Goal: Task Accomplishment & Management: Use online tool/utility

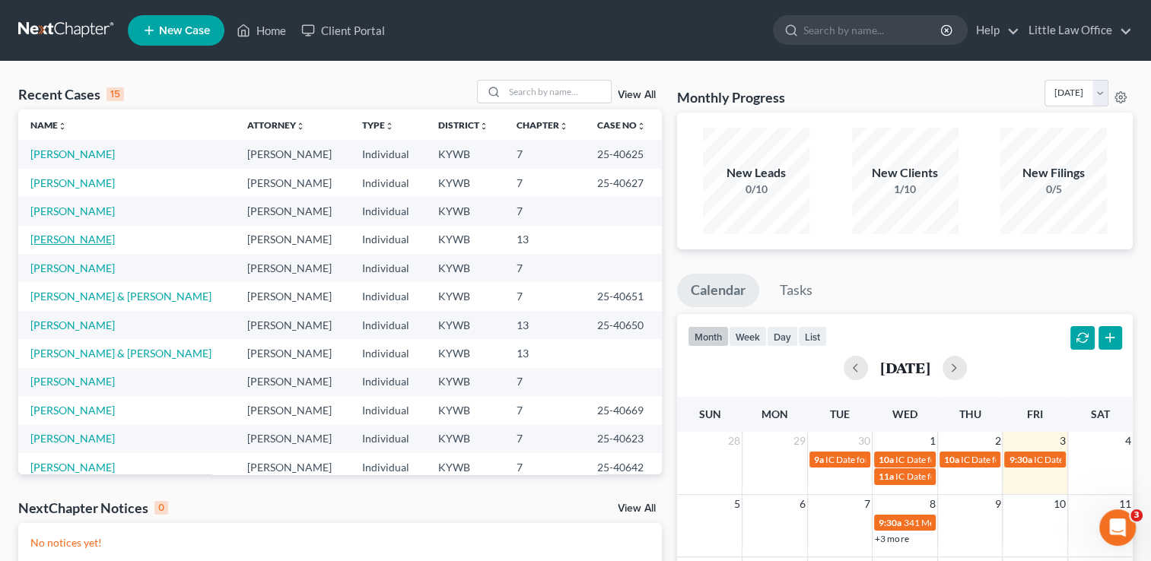
click at [69, 243] on link "Evans, Roger" at bounding box center [72, 239] width 84 height 13
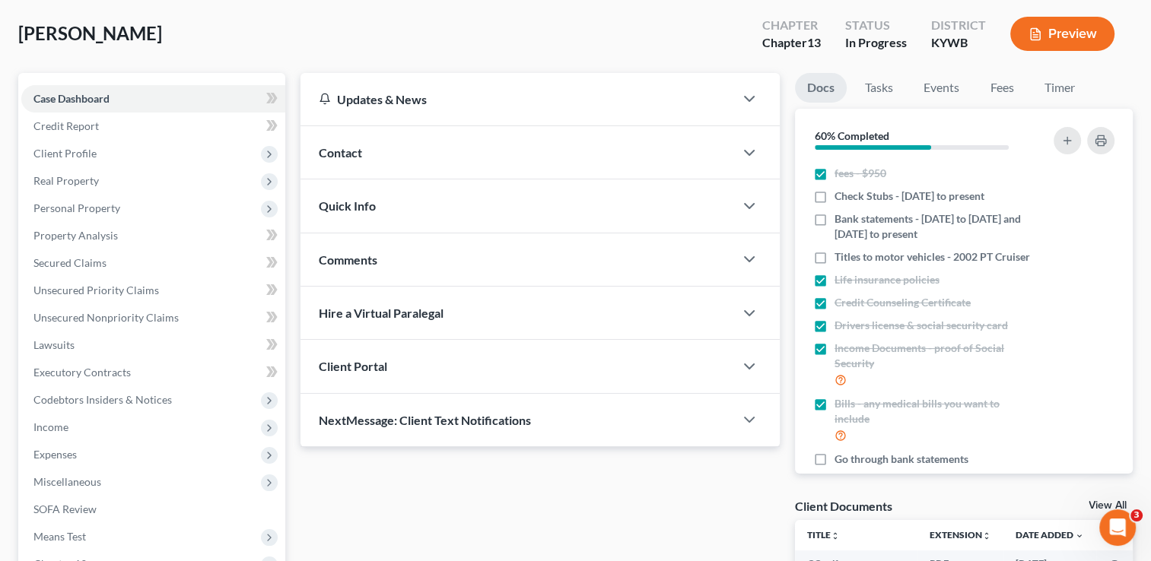
scroll to position [75, 0]
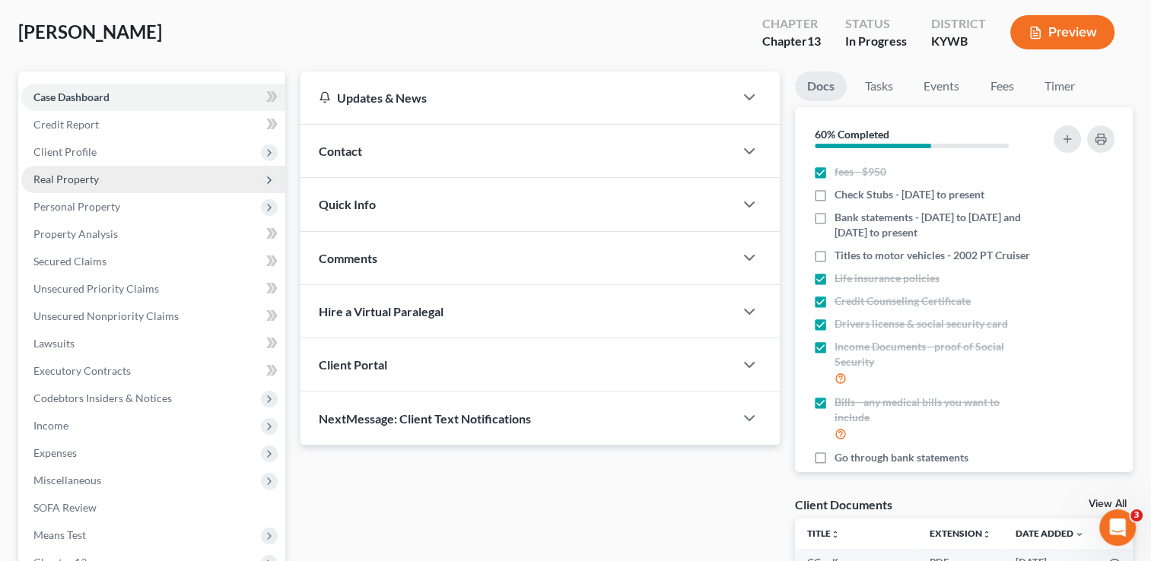
click at [65, 177] on span "Real Property" at bounding box center [65, 179] width 65 height 13
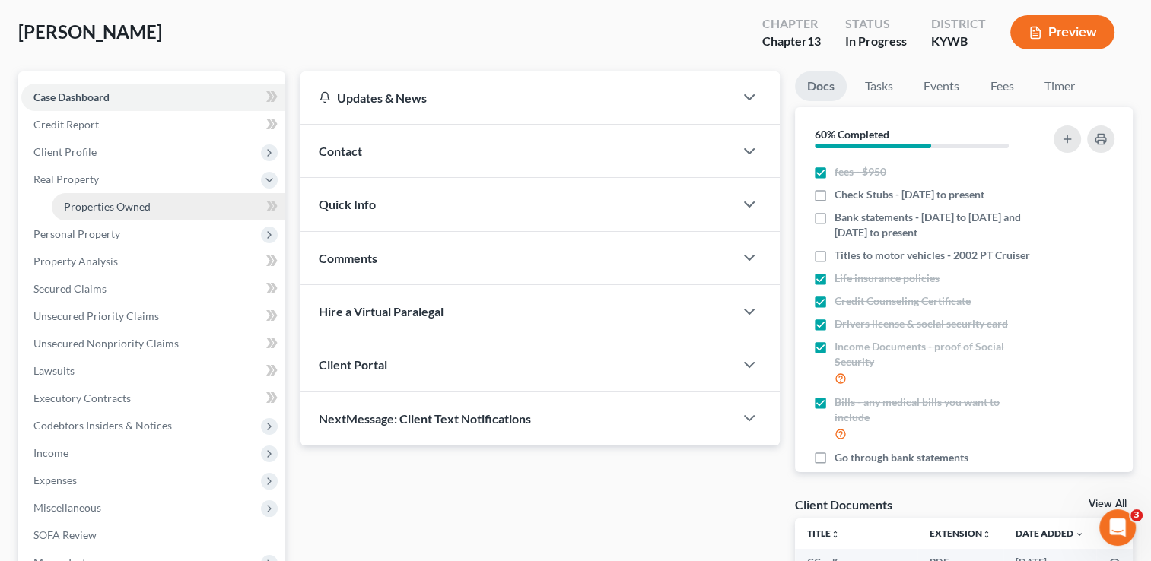
click at [73, 196] on link "Properties Owned" at bounding box center [169, 206] width 234 height 27
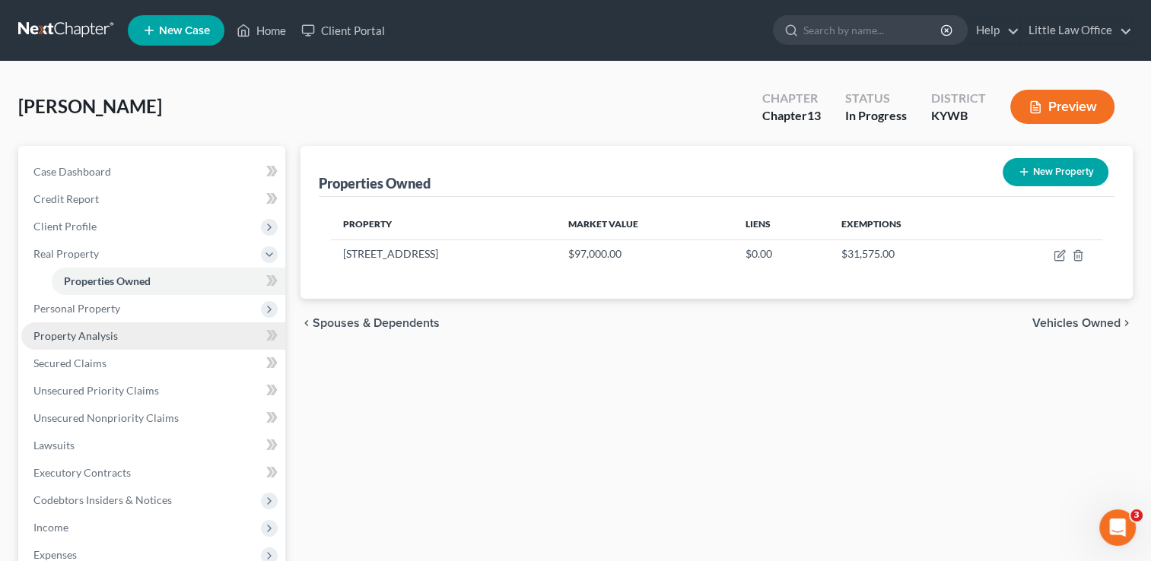
click at [55, 340] on span "Property Analysis" at bounding box center [75, 335] width 84 height 13
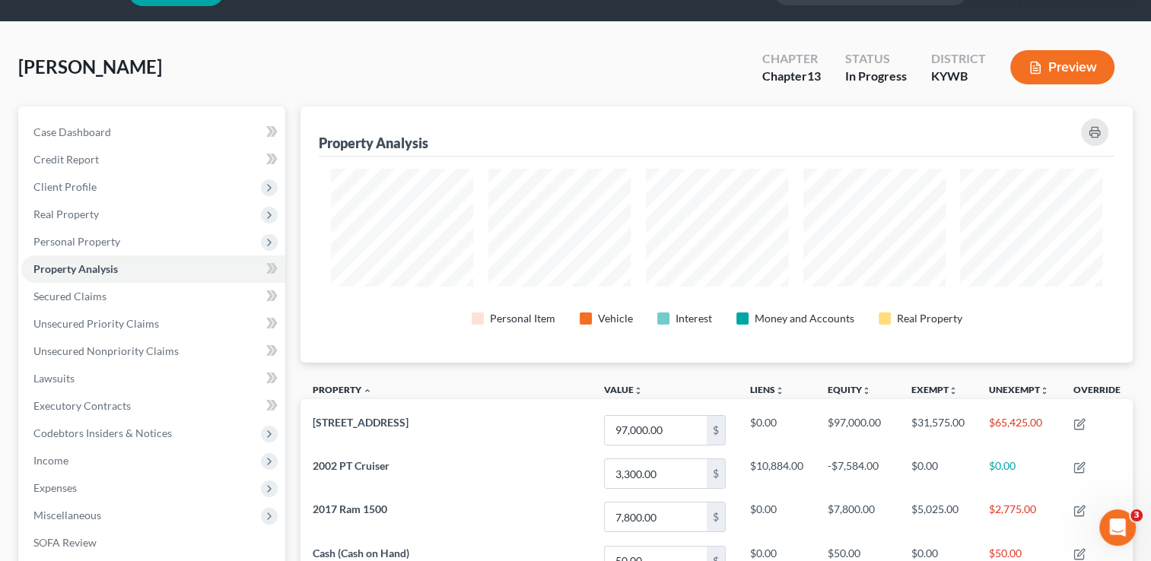
scroll to position [32, 0]
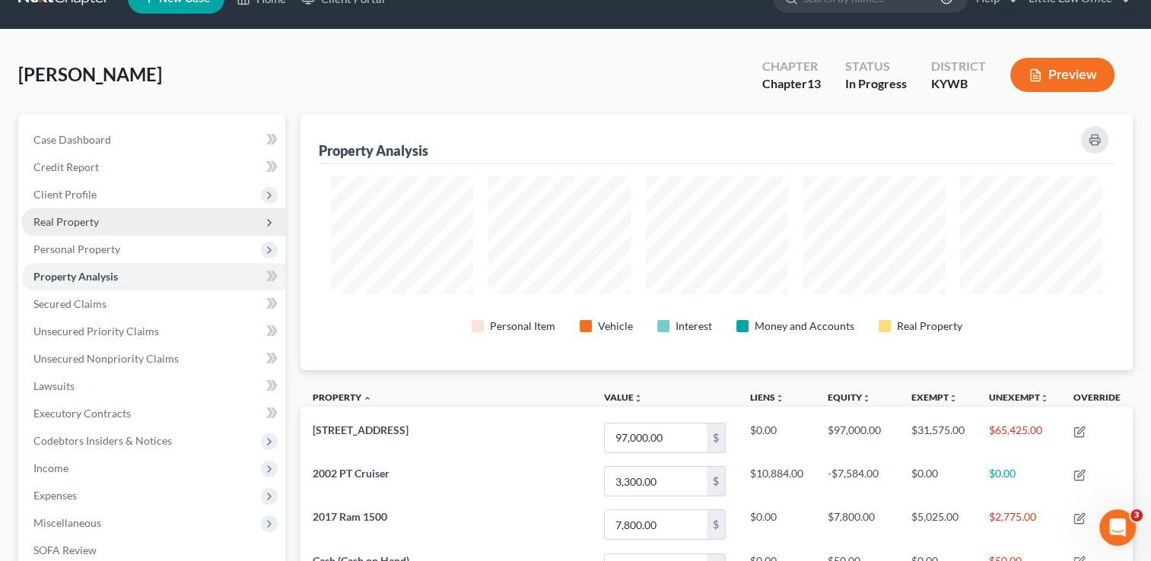
click at [79, 223] on span "Real Property" at bounding box center [65, 221] width 65 height 13
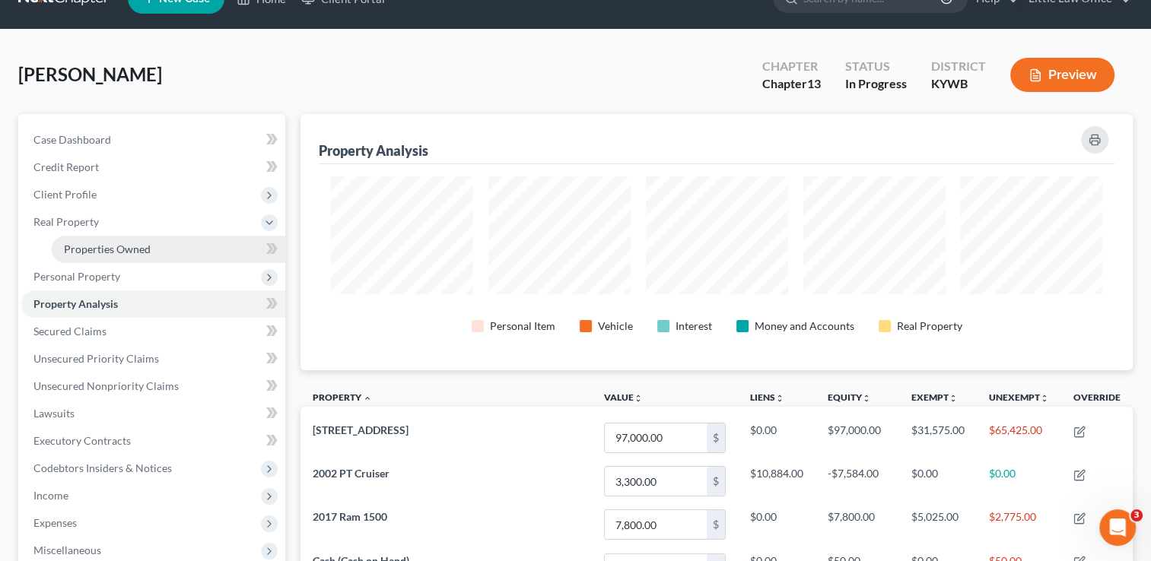
click at [96, 254] on span "Properties Owned" at bounding box center [107, 249] width 87 height 13
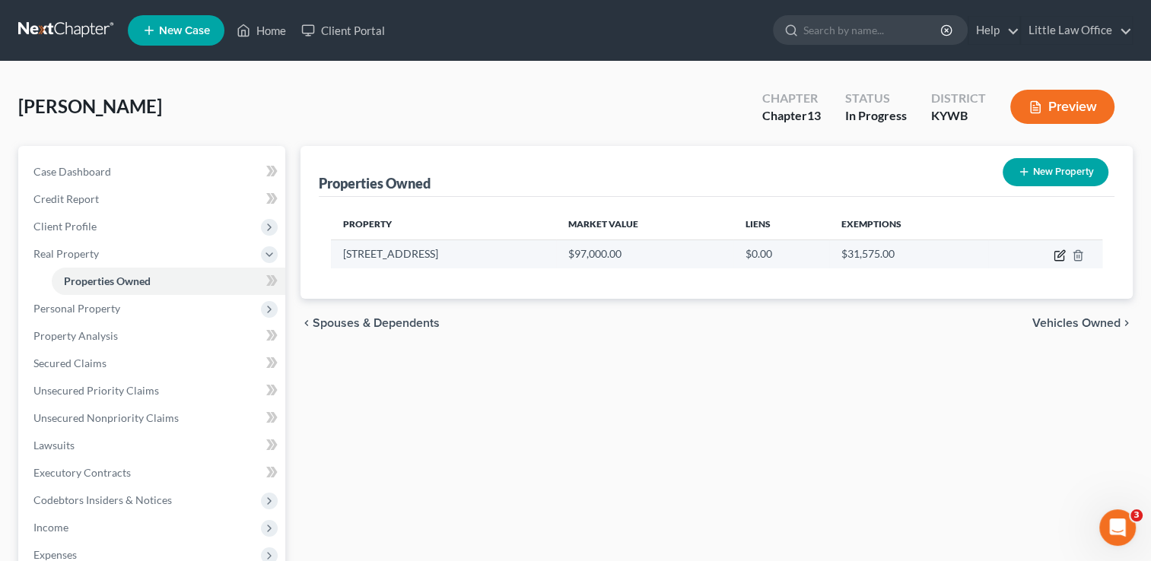
click at [1059, 259] on icon "button" at bounding box center [1058, 256] width 9 height 9
select select "18"
select select "0"
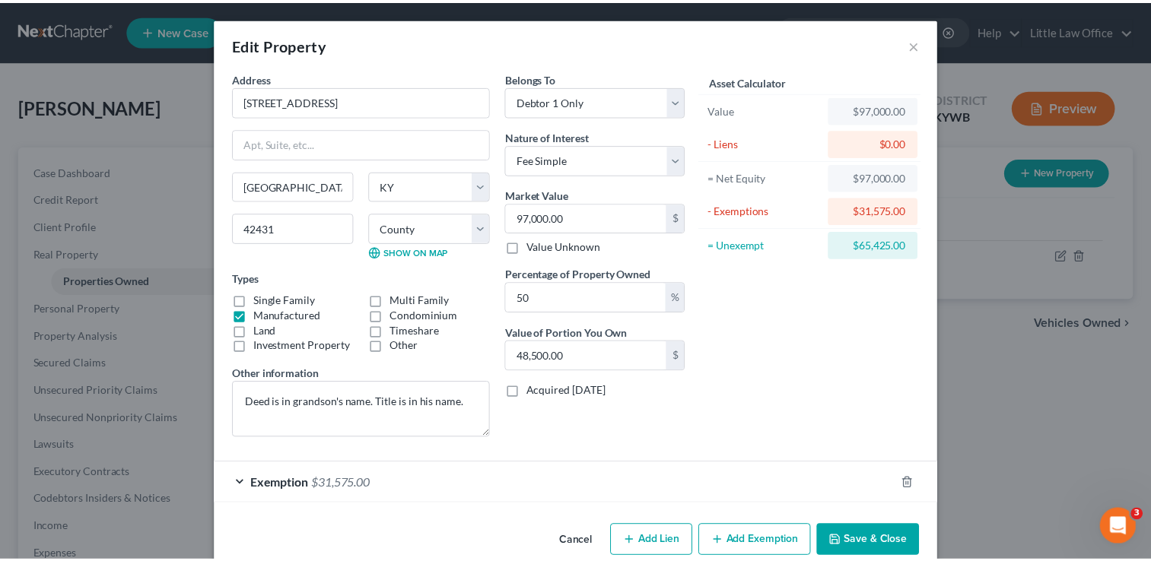
scroll to position [24, 0]
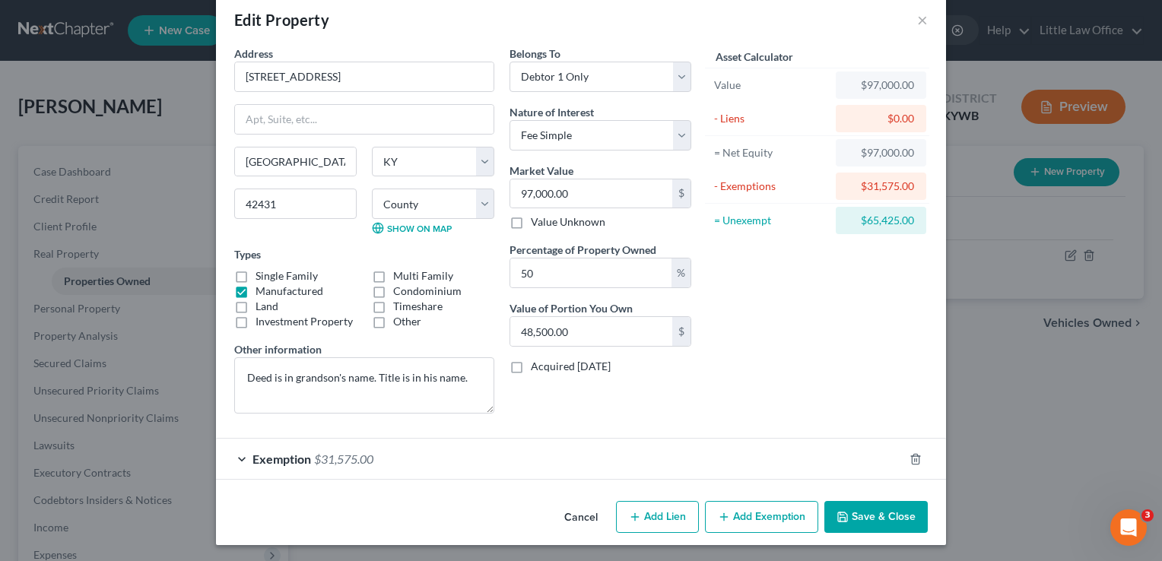
click at [881, 521] on button "Save & Close" at bounding box center [876, 517] width 103 height 32
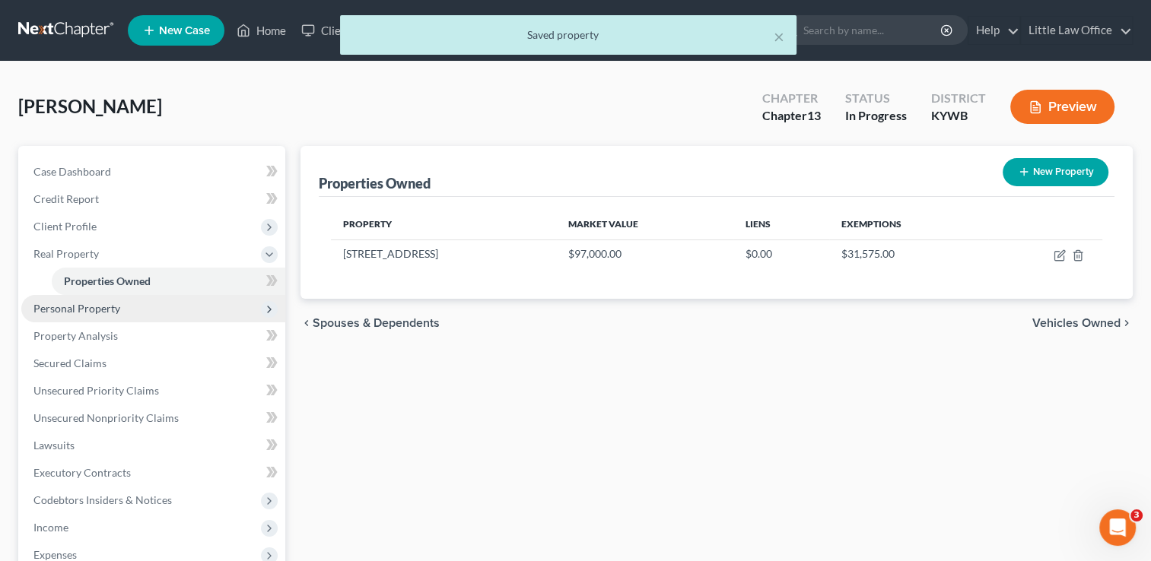
click at [64, 307] on span "Personal Property" at bounding box center [76, 308] width 87 height 13
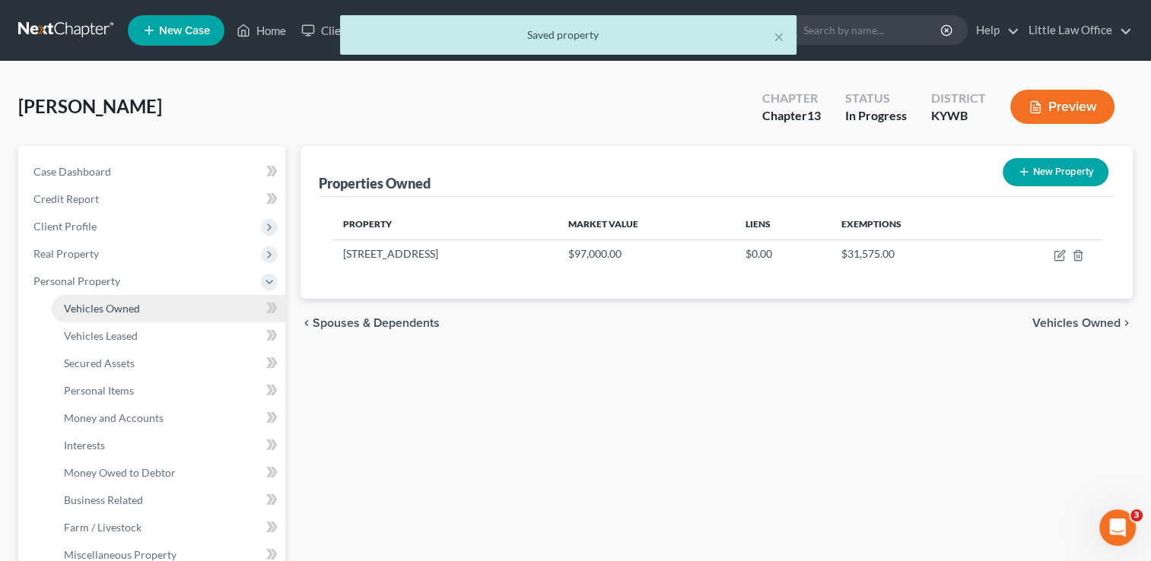
click at [105, 309] on span "Vehicles Owned" at bounding box center [102, 308] width 76 height 13
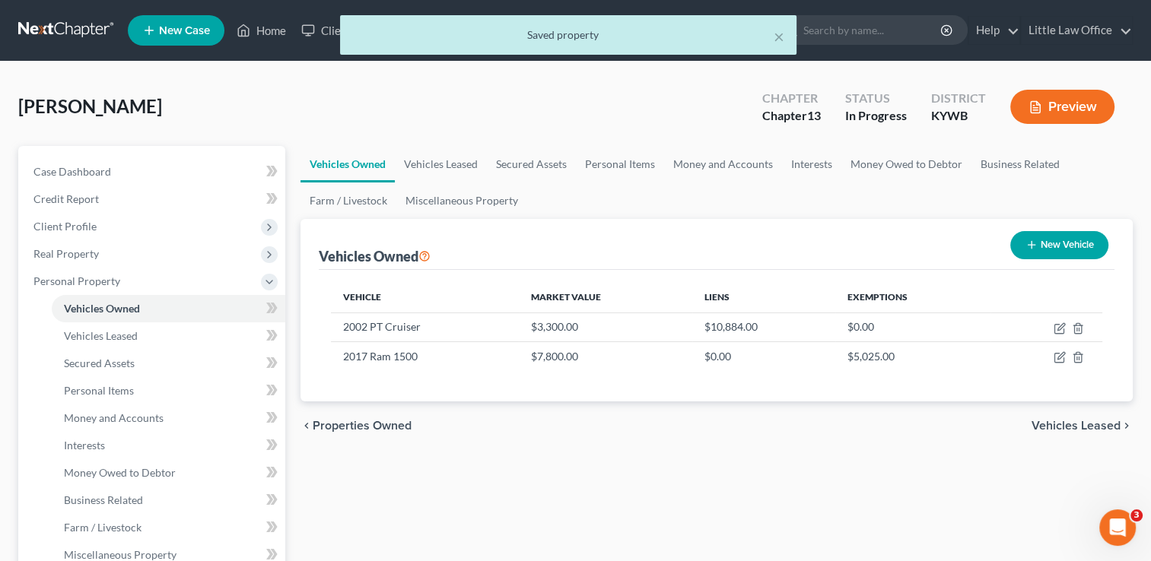
scroll to position [267, 0]
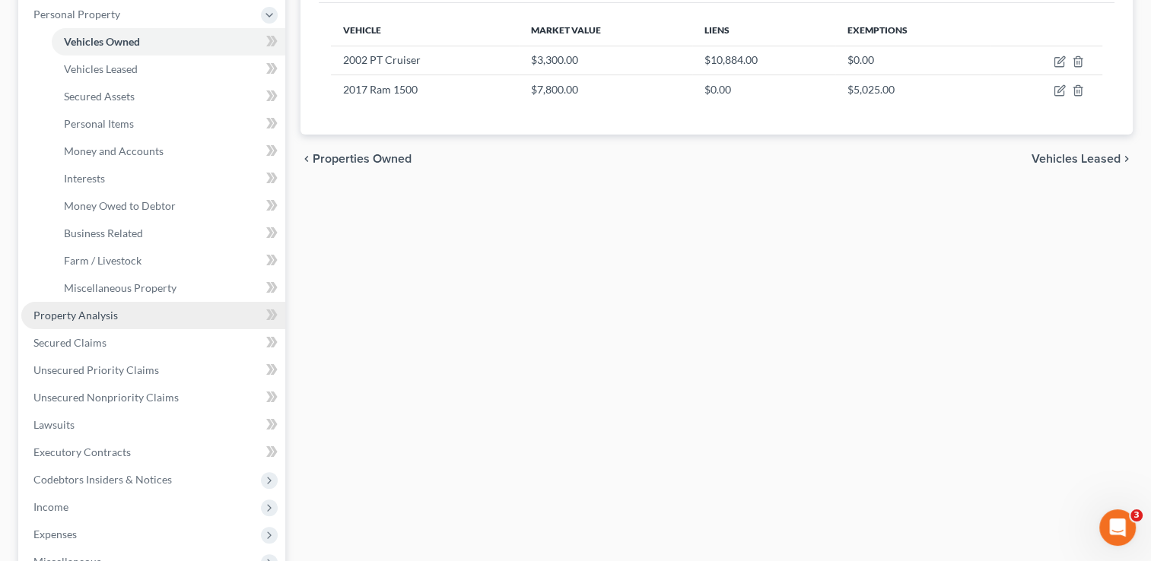
click at [118, 318] on link "Property Analysis" at bounding box center [153, 315] width 264 height 27
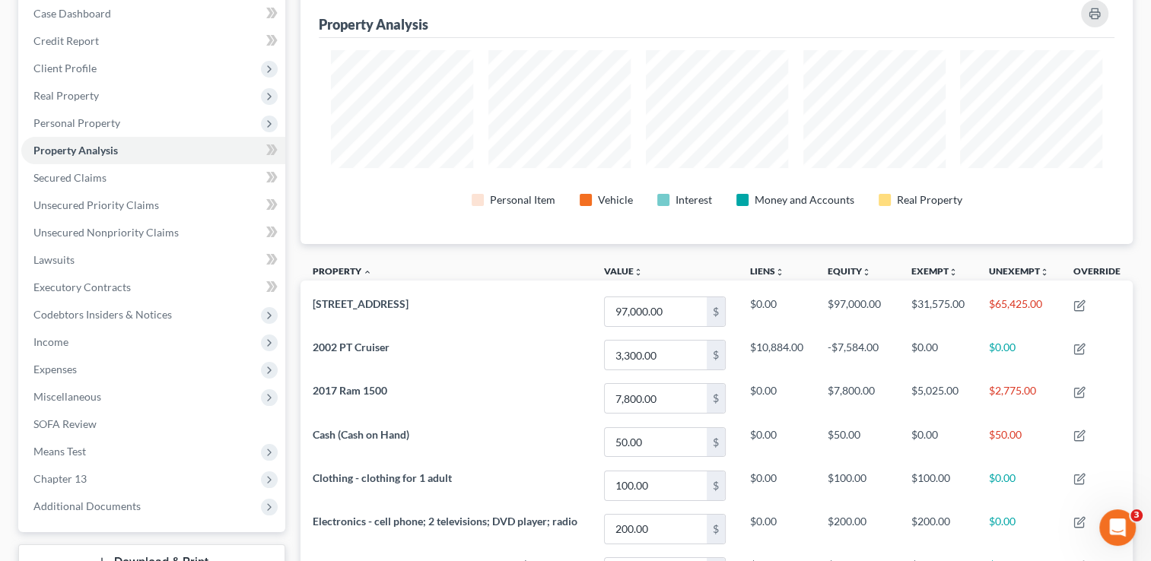
scroll to position [108, 0]
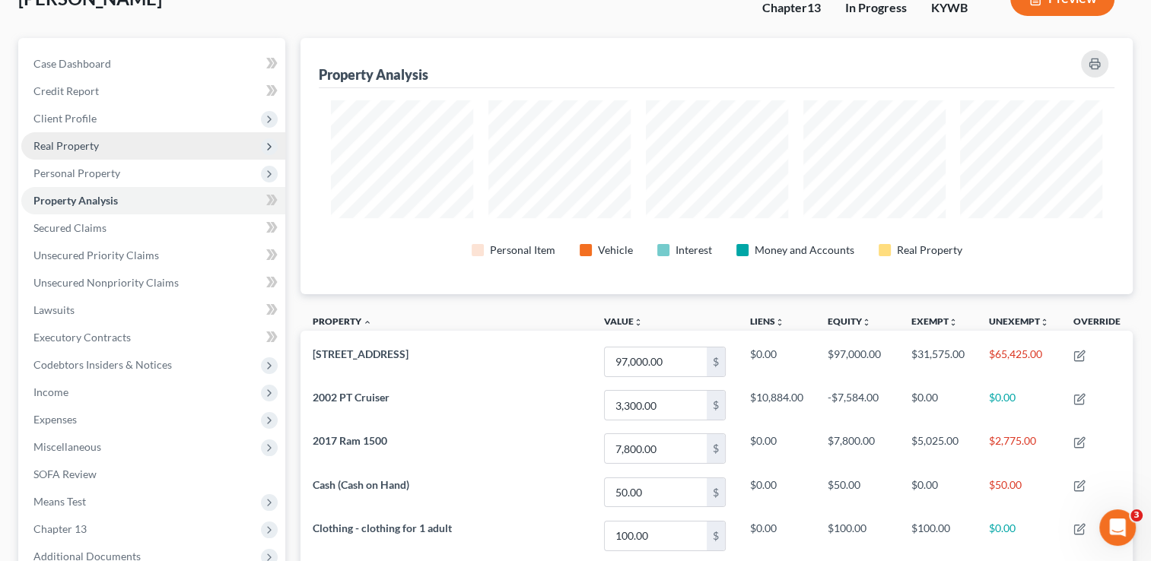
click at [61, 154] on span "Real Property" at bounding box center [153, 145] width 264 height 27
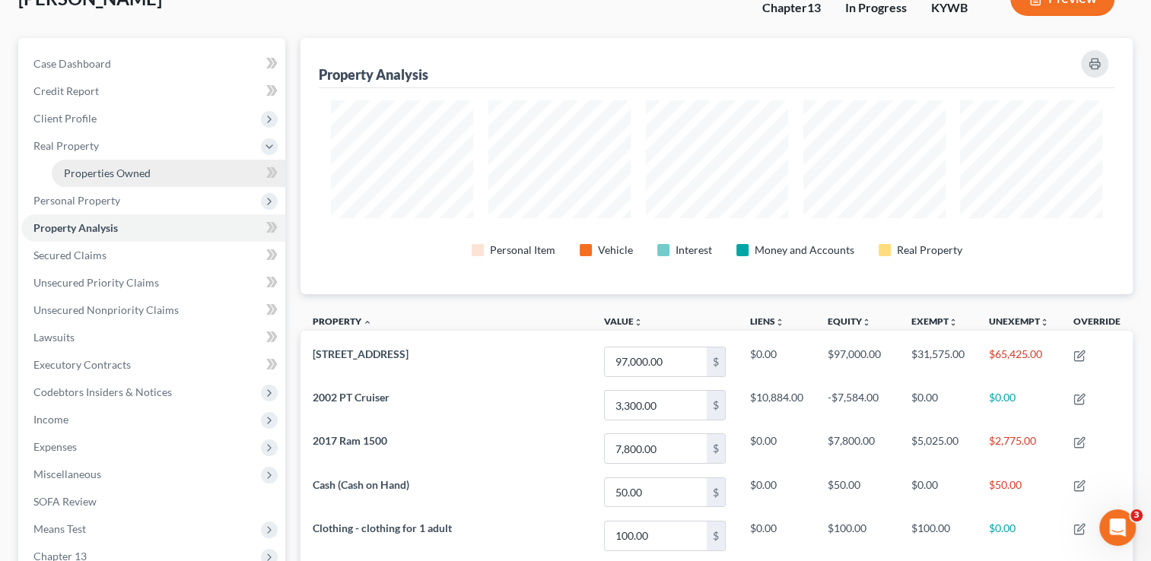
click at [85, 167] on span "Properties Owned" at bounding box center [107, 173] width 87 height 13
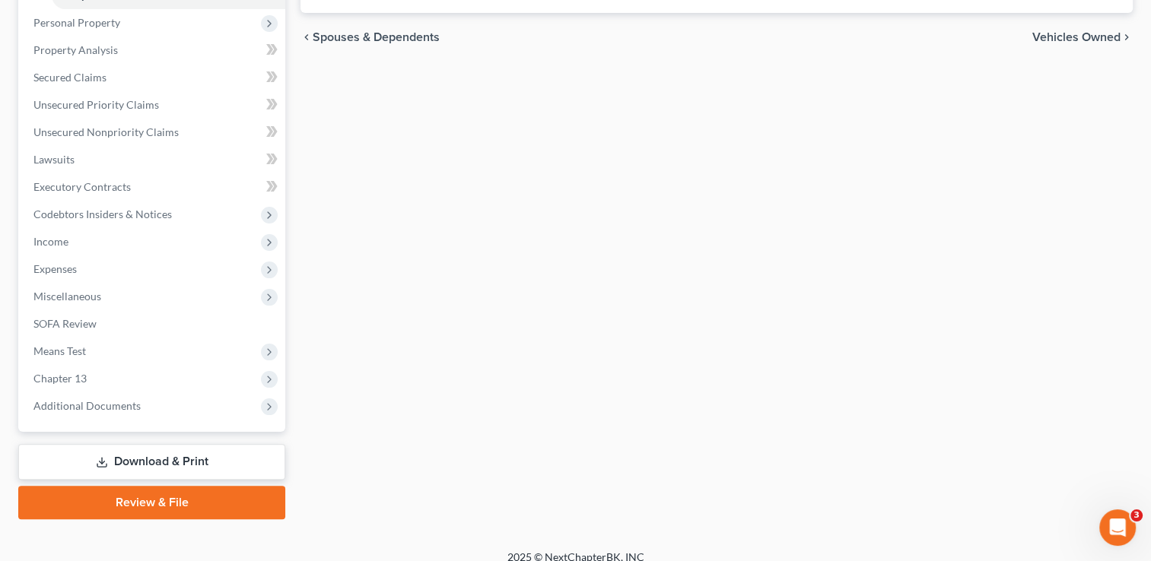
scroll to position [300, 0]
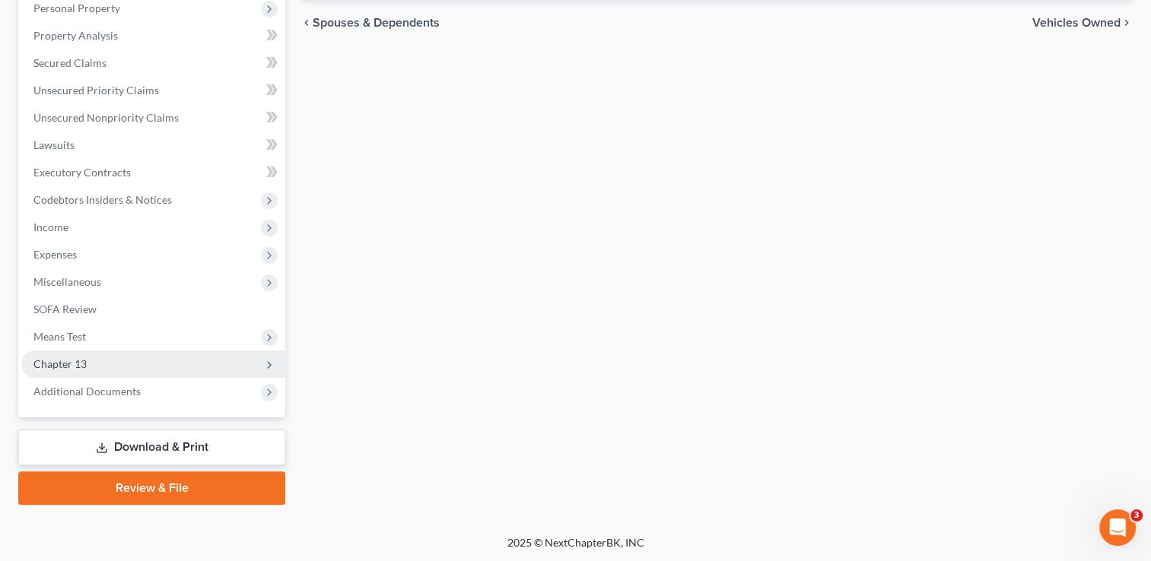
click at [101, 365] on span "Chapter 13" at bounding box center [153, 364] width 264 height 27
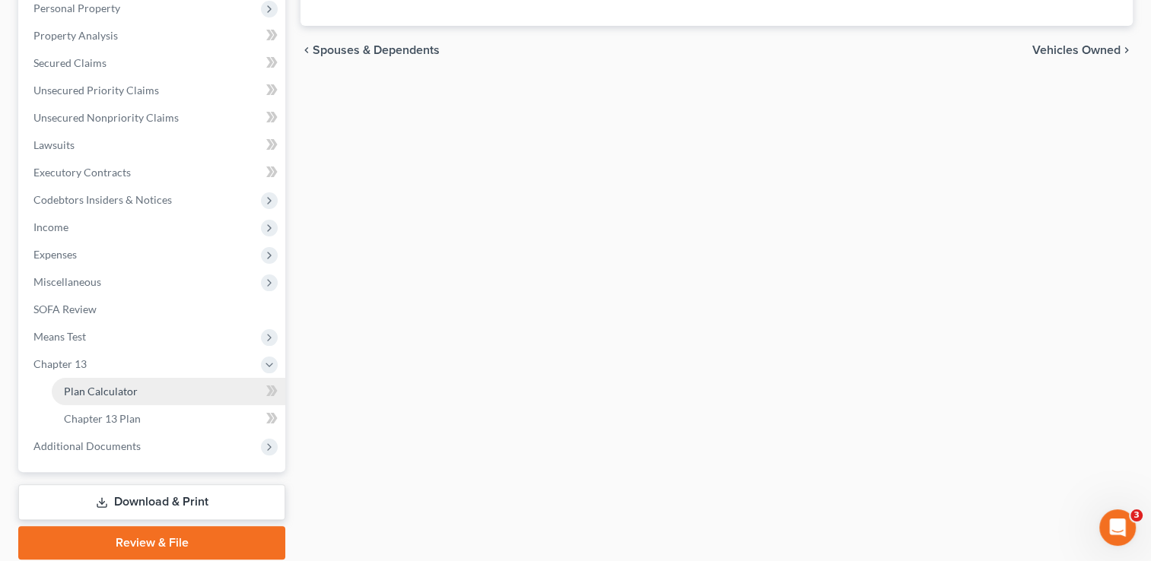
click at [113, 382] on link "Plan Calculator" at bounding box center [169, 391] width 234 height 27
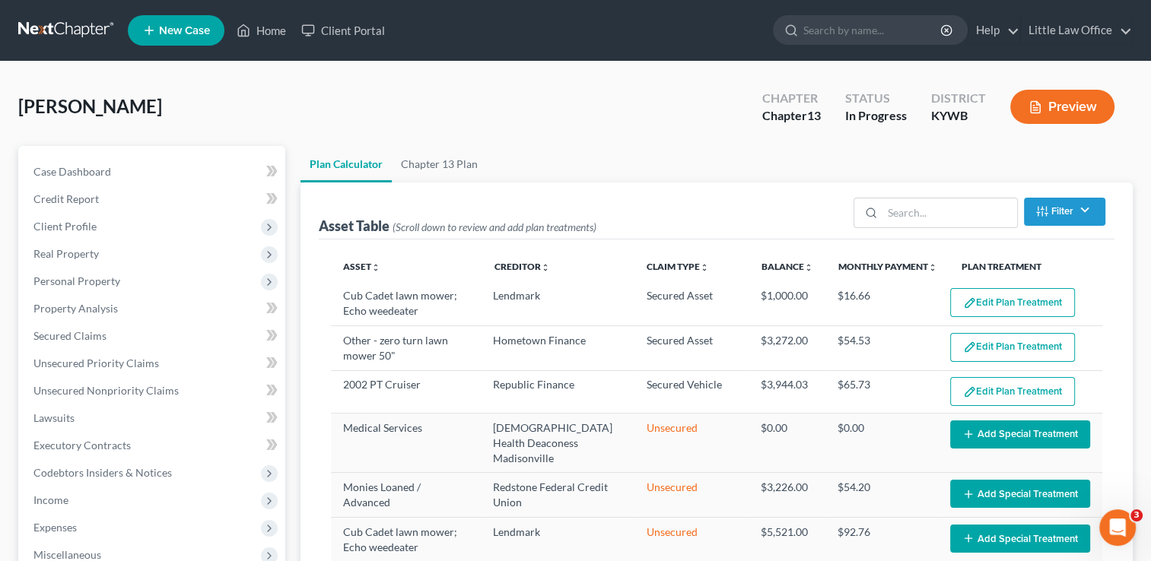
select select "59"
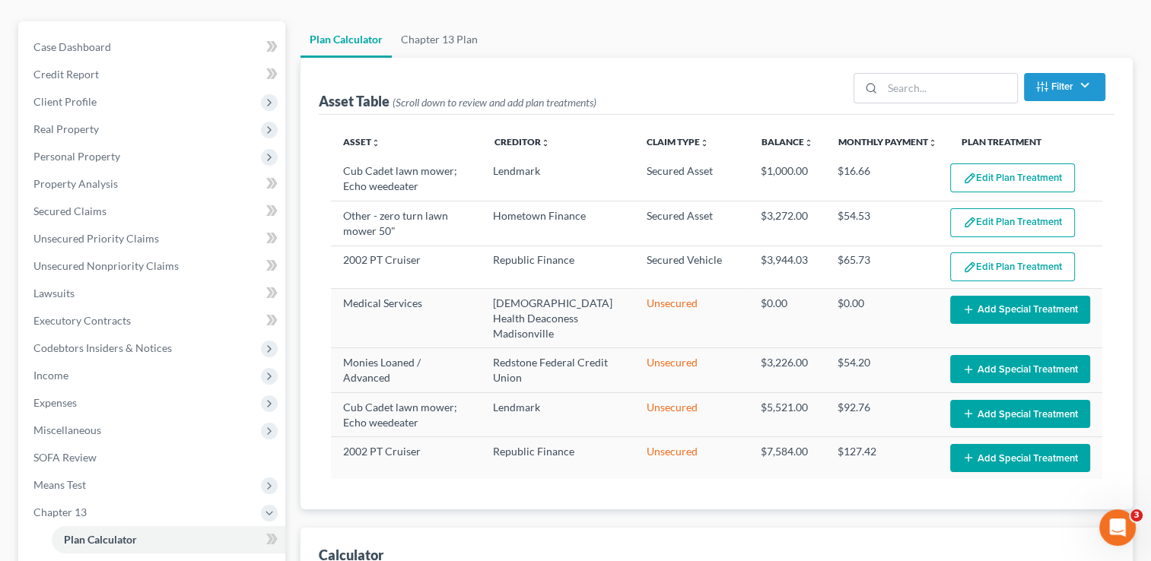
scroll to position [116, 0]
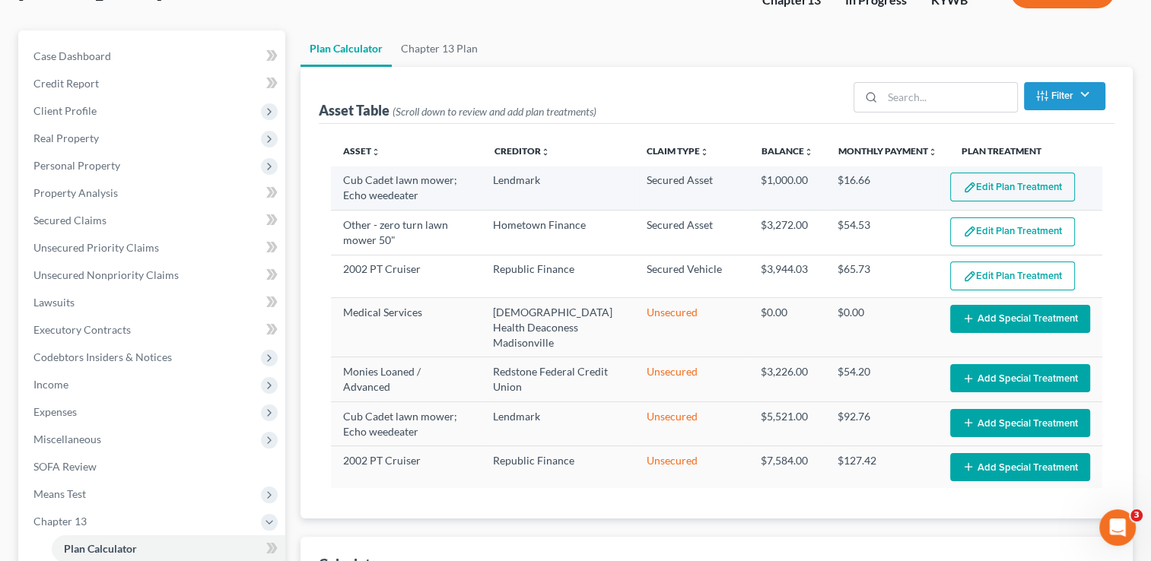
click at [1022, 183] on button "Edit Plan Treatment" at bounding box center [1012, 187] width 125 height 29
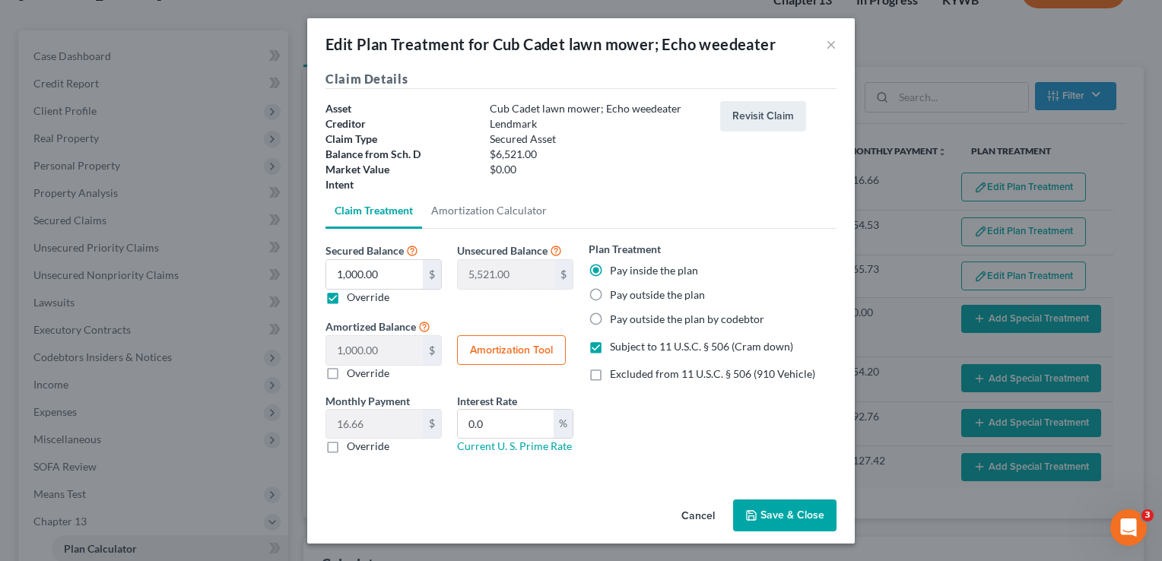
click at [786, 530] on button "Save & Close" at bounding box center [784, 516] width 103 height 32
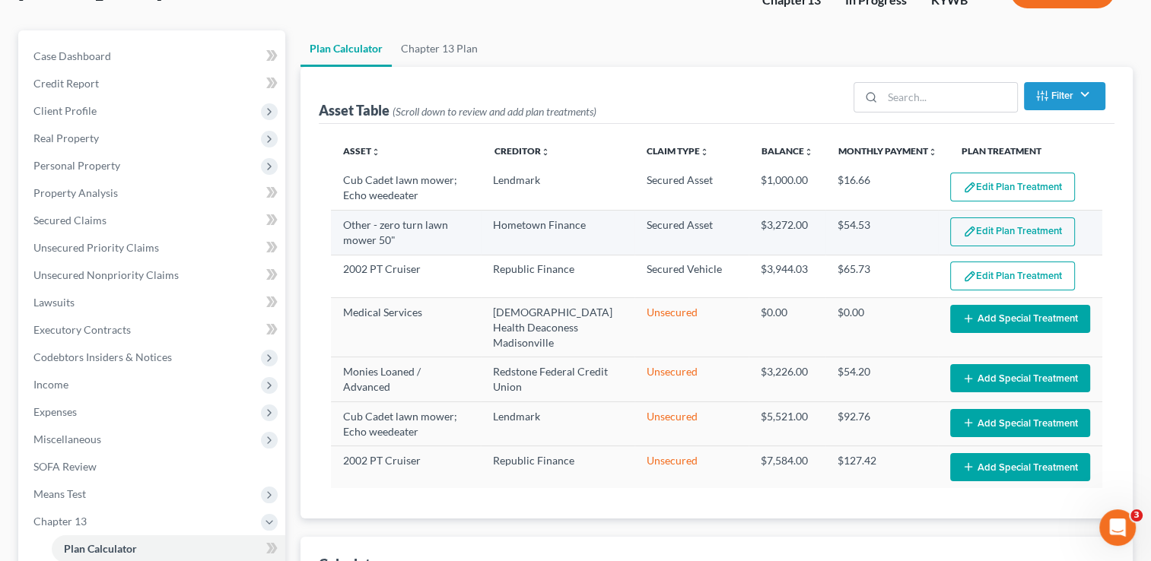
select select "59"
click at [1026, 241] on button "Edit Plan Treatment" at bounding box center [1012, 232] width 125 height 29
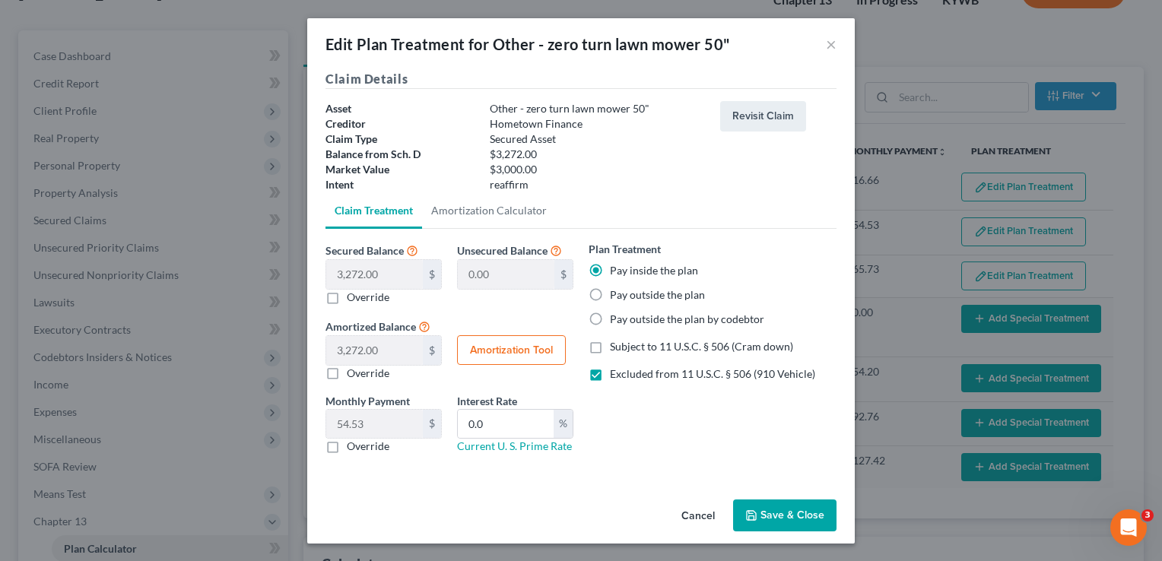
click at [696, 527] on button "Cancel" at bounding box center [698, 516] width 58 height 30
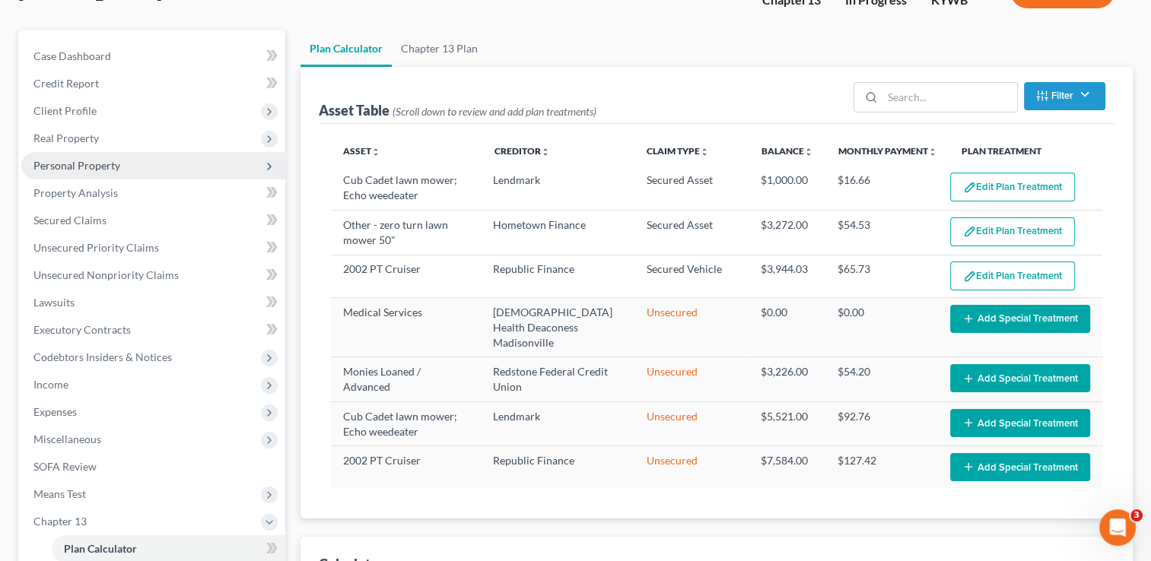
click at [100, 168] on span "Personal Property" at bounding box center [76, 165] width 87 height 13
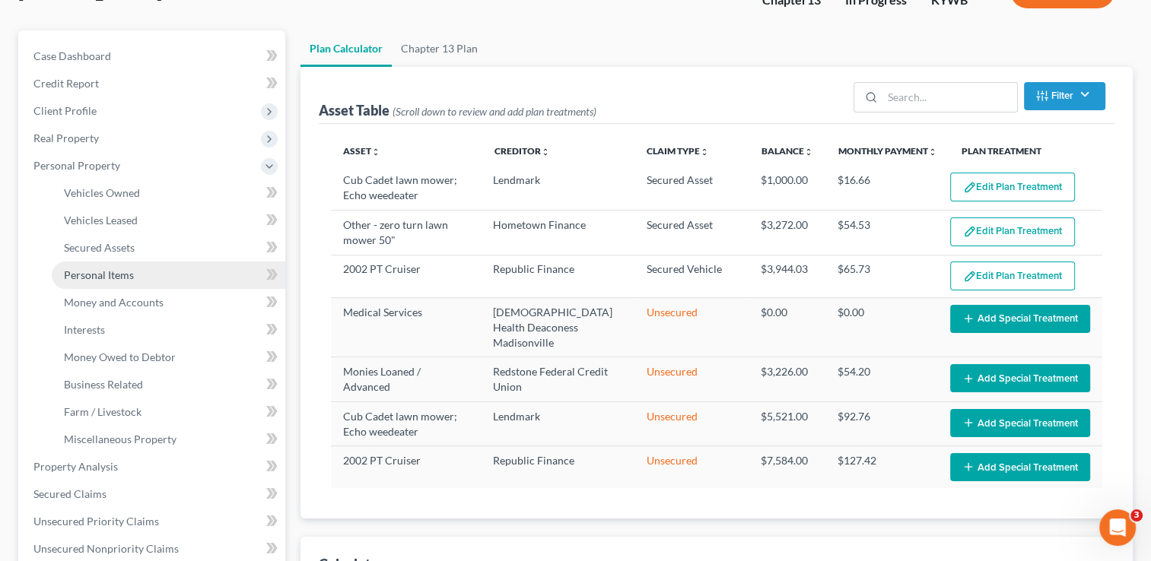
click at [119, 275] on span "Personal Items" at bounding box center [99, 275] width 70 height 13
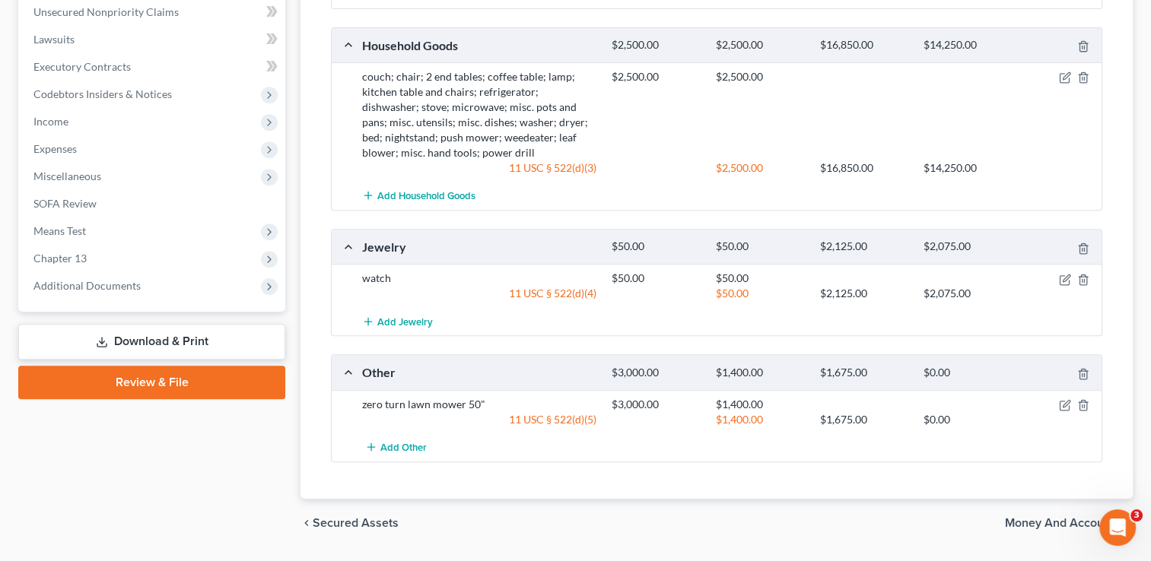
scroll to position [664, 0]
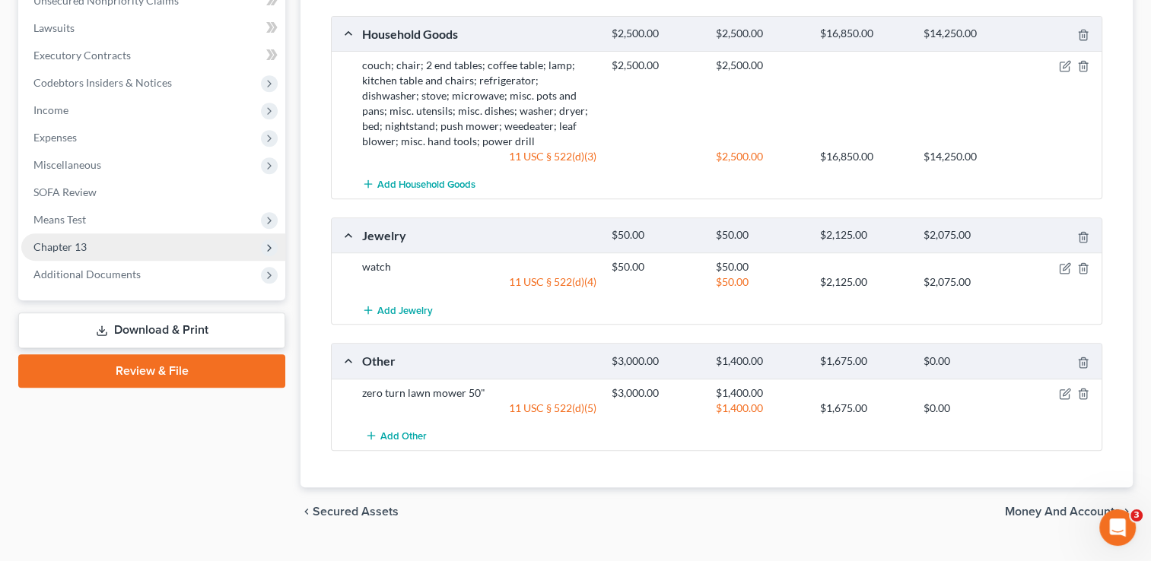
click at [91, 245] on span "Chapter 13" at bounding box center [153, 247] width 264 height 27
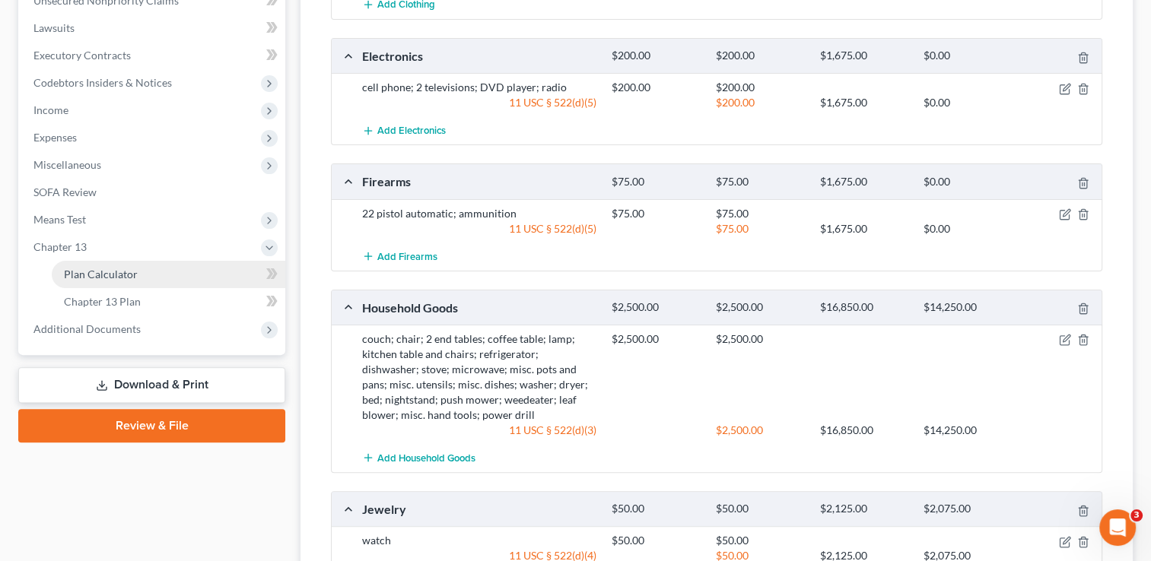
click at [106, 269] on span "Plan Calculator" at bounding box center [101, 274] width 74 height 13
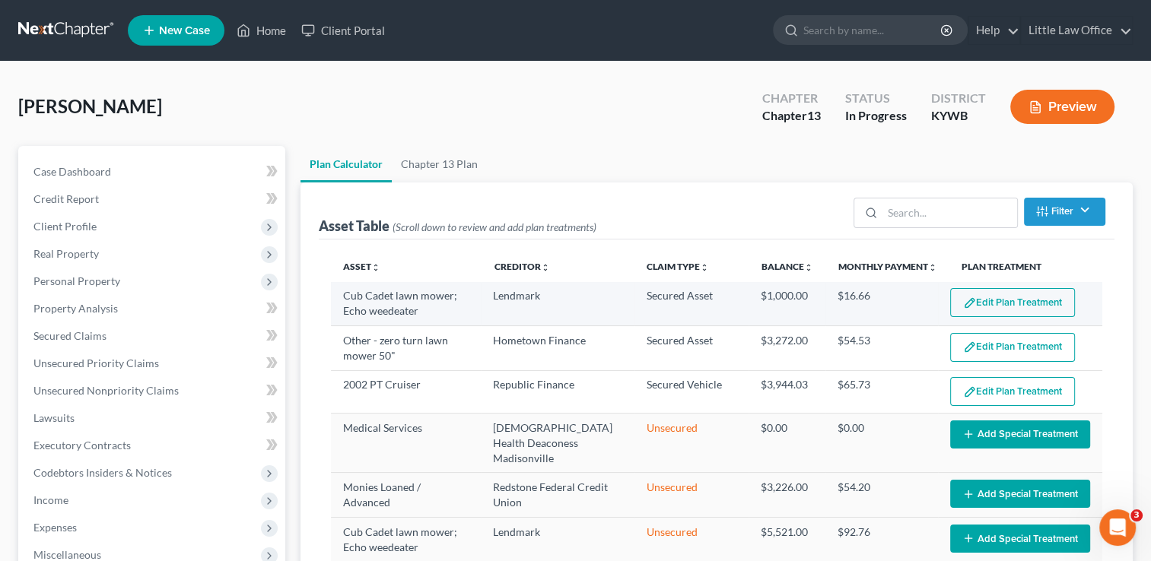
select select "59"
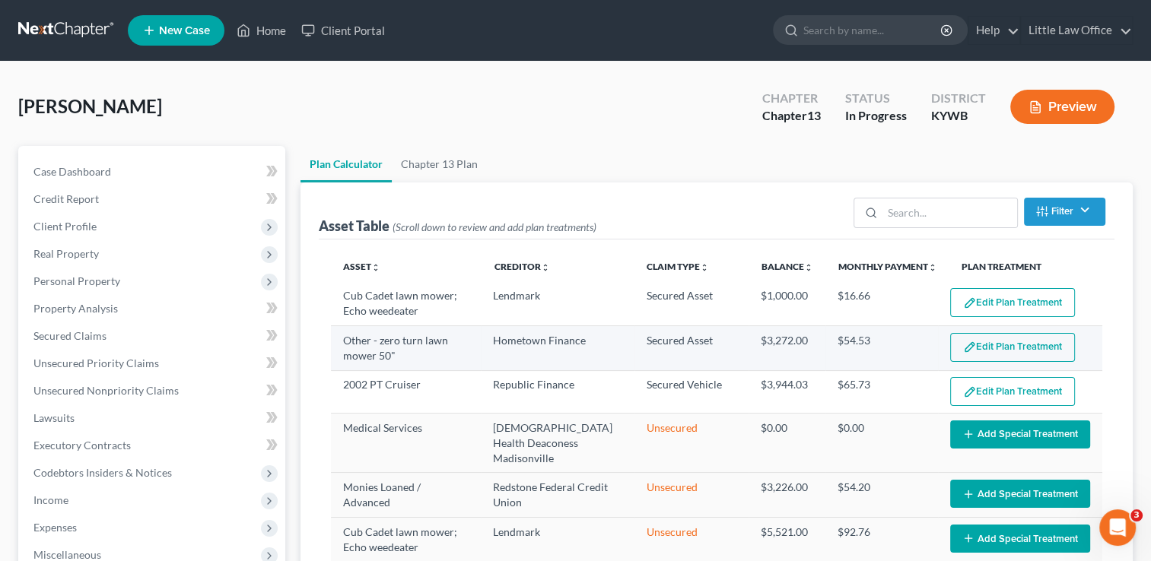
click at [1053, 352] on button "Edit Plan Treatment" at bounding box center [1012, 347] width 125 height 29
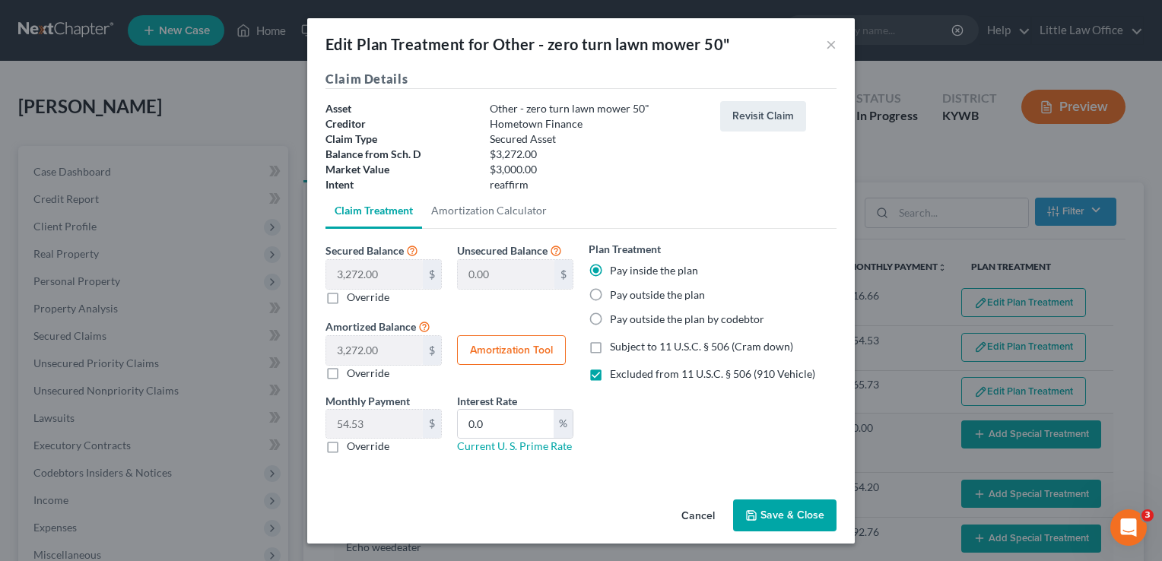
click at [747, 507] on button "Save & Close" at bounding box center [784, 516] width 103 height 32
click at [813, 523] on div "Edit Plan Treatment for Other - zero turn lawn mower 50" × Claim Details Asset …" at bounding box center [581, 280] width 1162 height 561
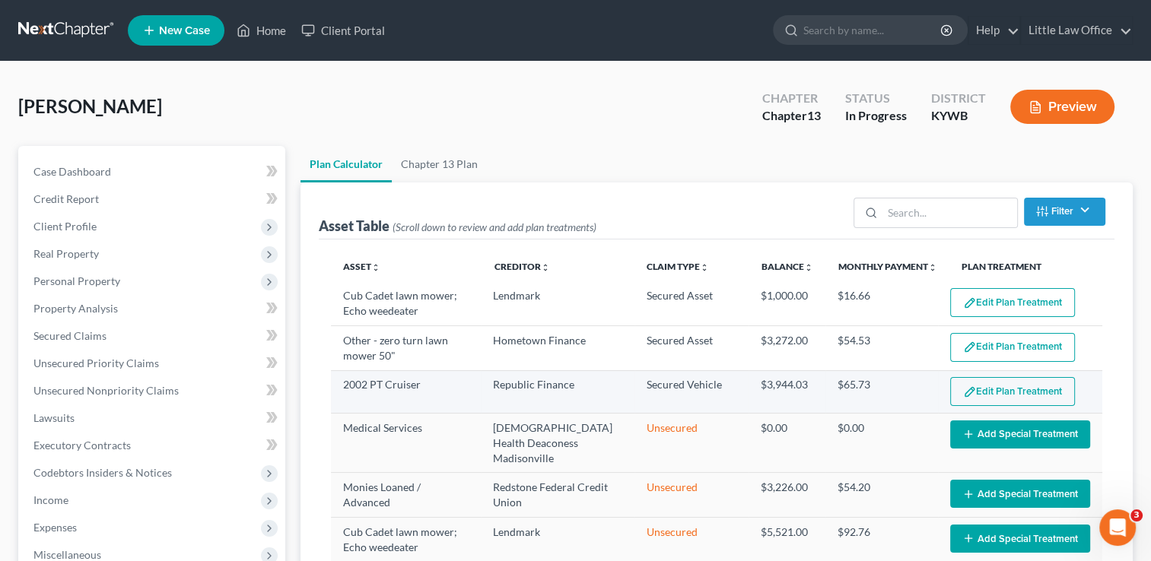
select select "59"
click at [1028, 395] on button "Edit Plan Treatment" at bounding box center [1012, 391] width 125 height 29
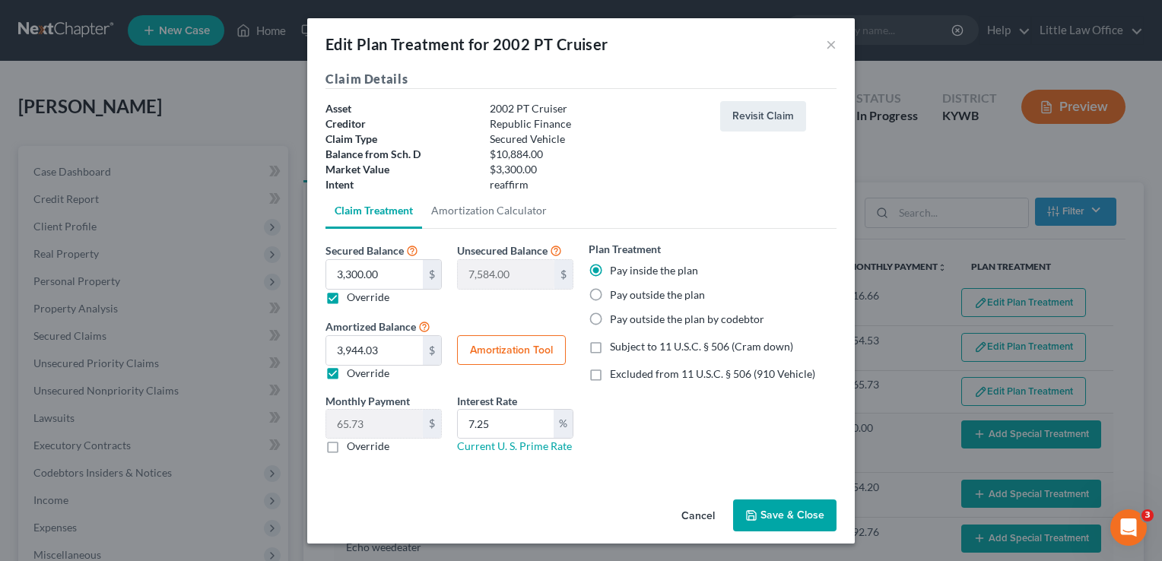
click at [610, 346] on label "Subject to 11 U.S.C. § 506 (Cram down)" at bounding box center [701, 346] width 183 height 15
click at [616, 346] on input "Subject to 11 U.S.C. § 506 (Cram down)" at bounding box center [621, 344] width 10 height 10
checkbox input "true"
click at [797, 507] on button "Save & Close" at bounding box center [784, 516] width 103 height 32
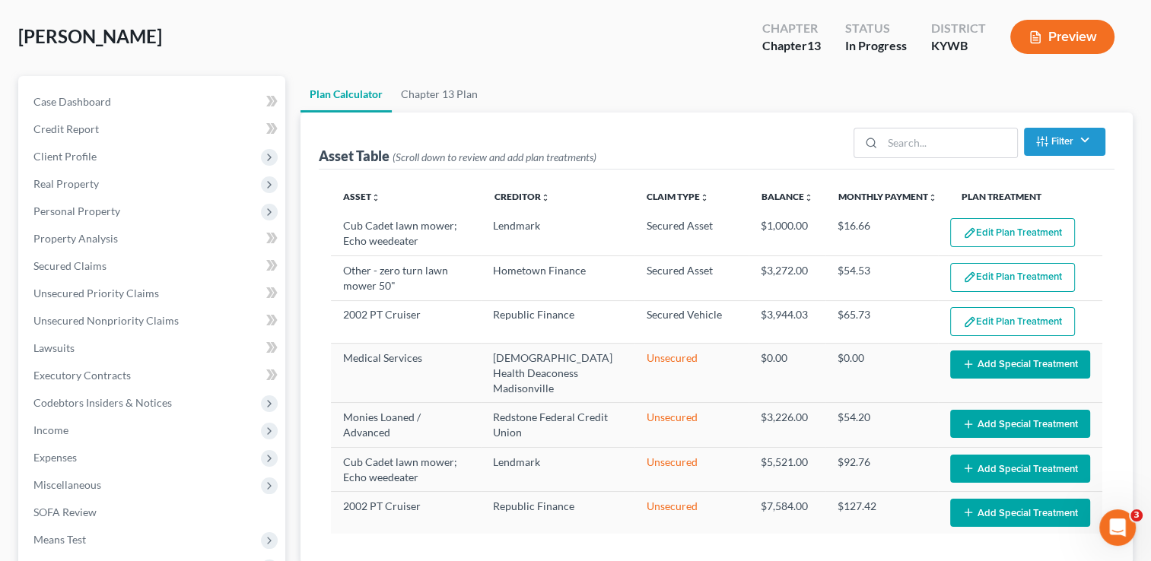
select select "59"
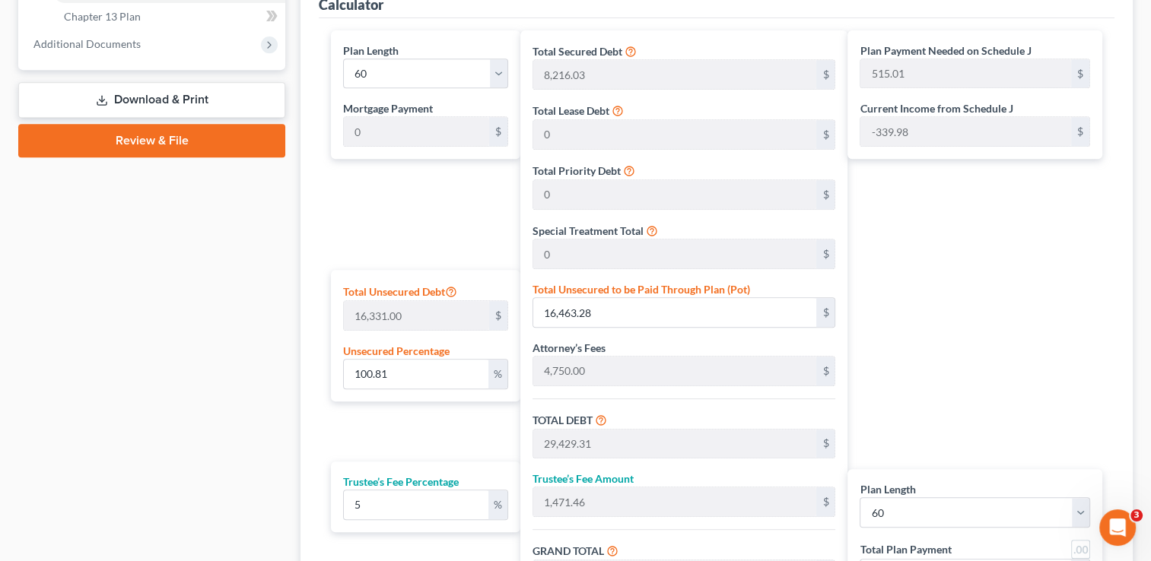
scroll to position [691, 0]
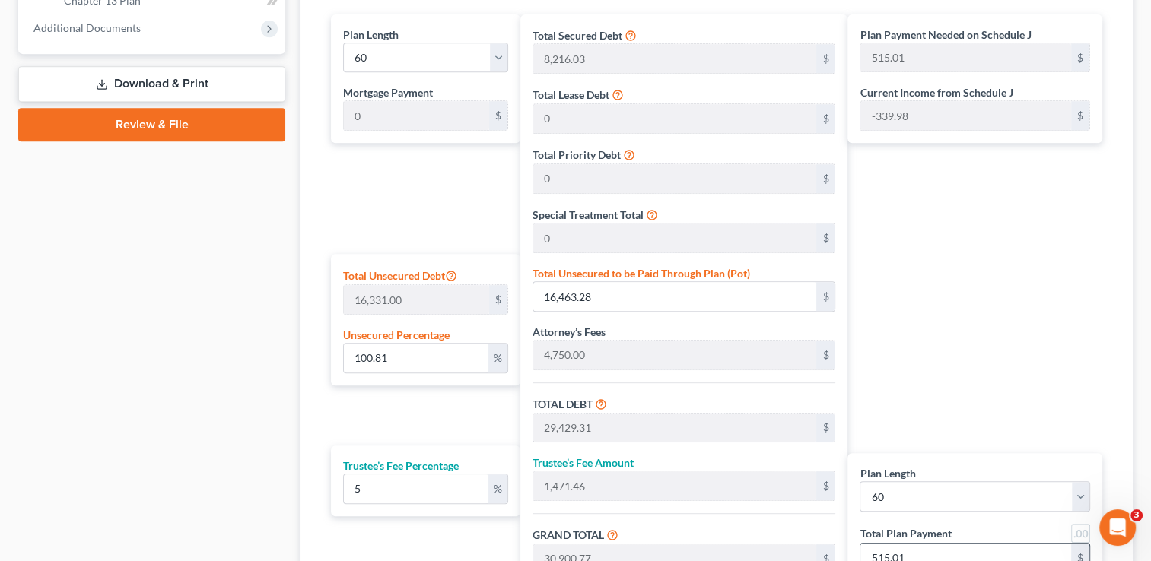
click at [1018, 544] on input "515.01" at bounding box center [965, 558] width 211 height 29
type input "16,462.54"
type input "29,428.57"
type input "1,471.42"
type input "30,900.00"
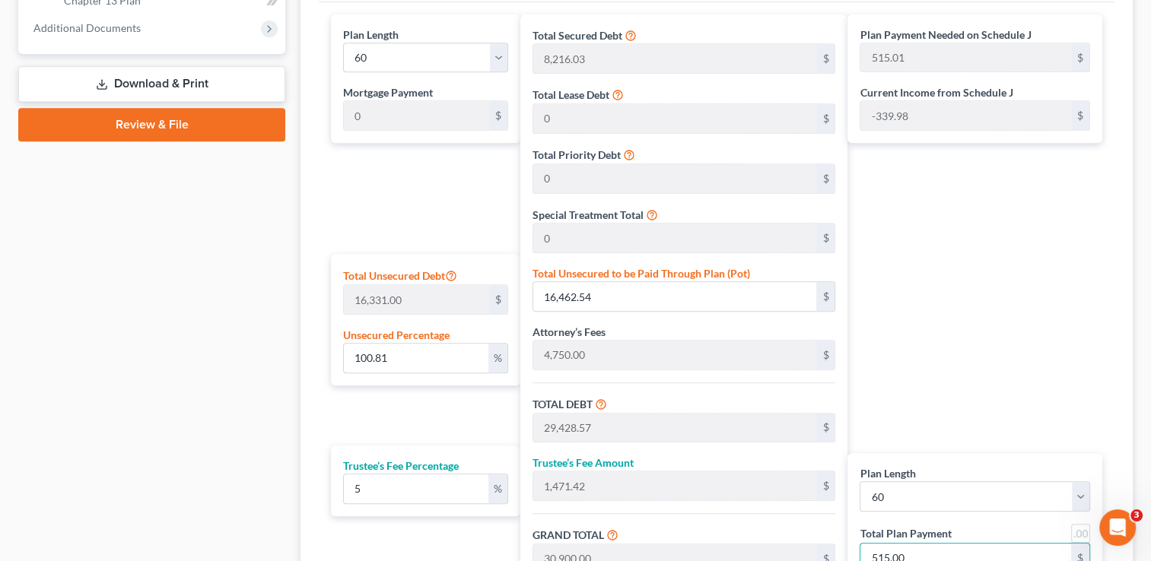
type input "515.00"
click at [1082, 367] on div "Plan Payment Needed on Schedule J 515.01 $ Current Income from Schedule J -339.…" at bounding box center [978, 323] width 262 height 618
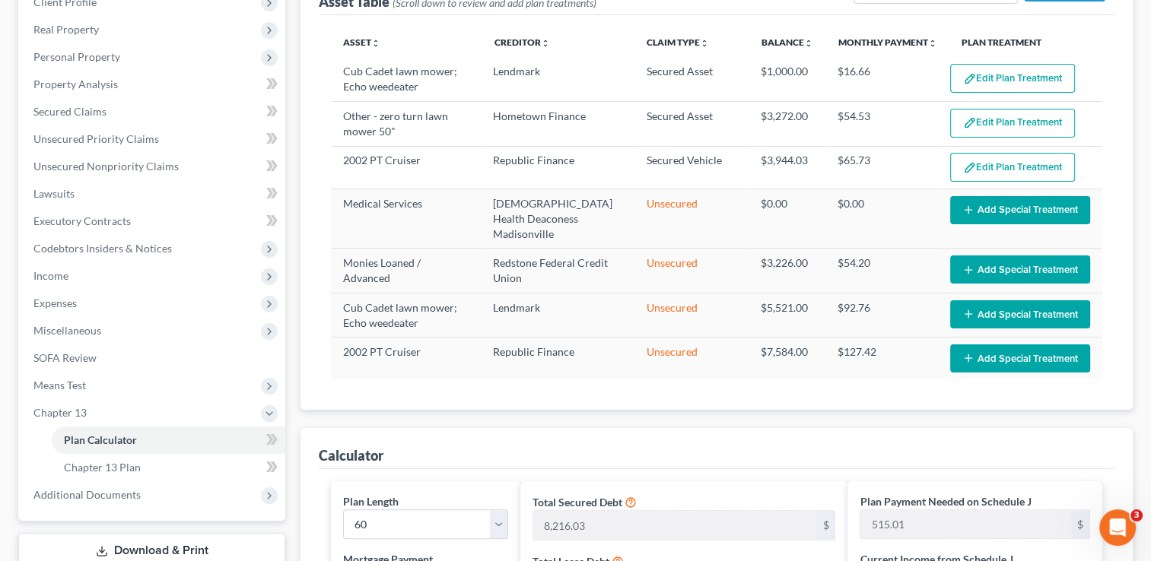
scroll to position [221, 0]
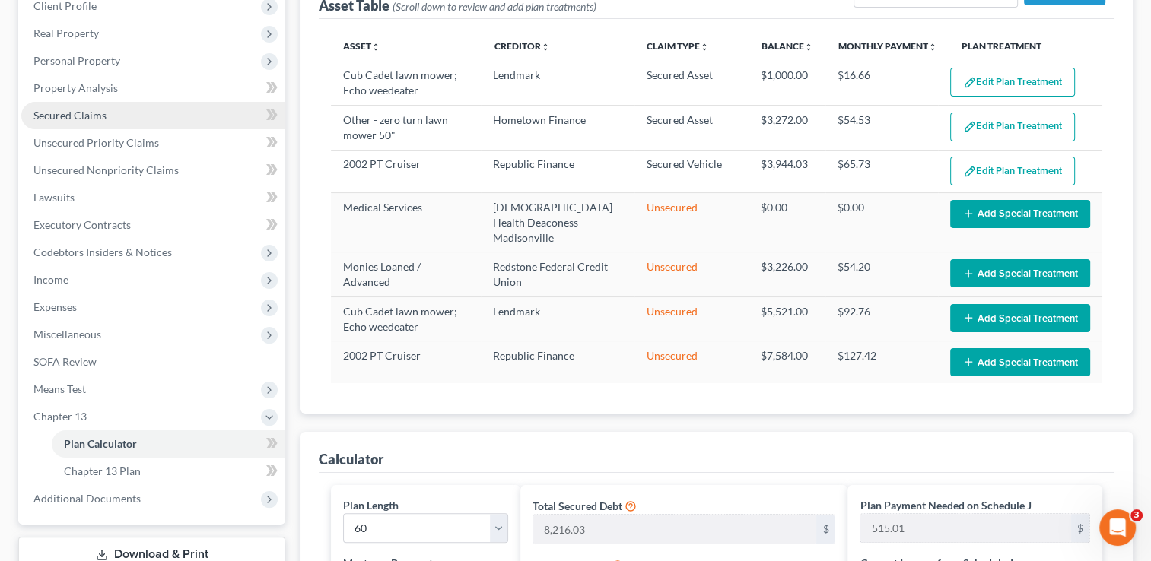
click at [141, 117] on link "Secured Claims" at bounding box center [153, 115] width 264 height 27
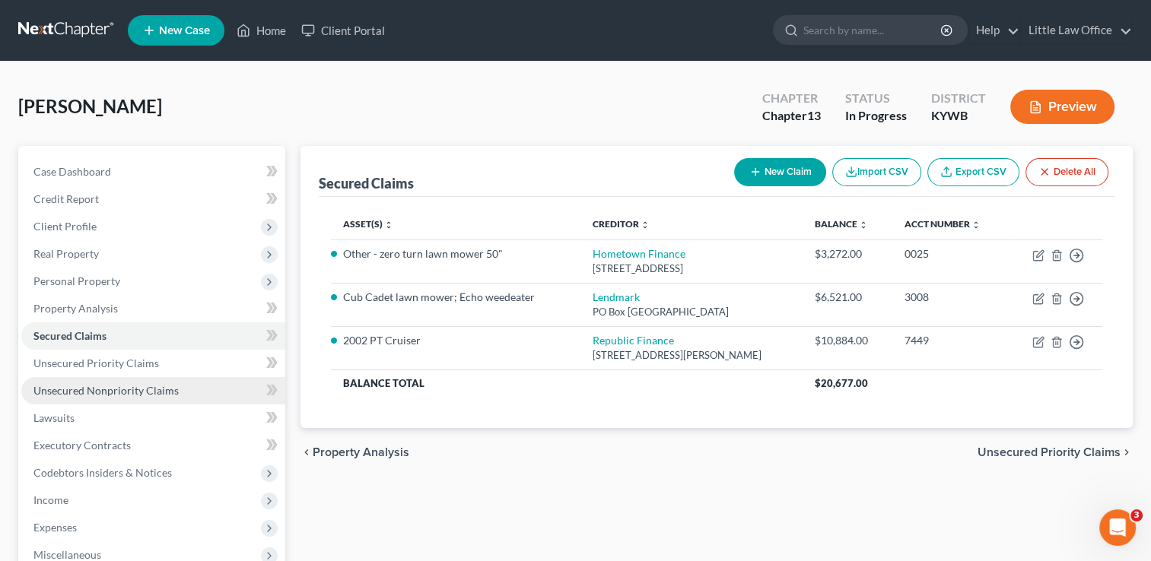
click at [146, 393] on span "Unsecured Nonpriority Claims" at bounding box center [105, 390] width 145 height 13
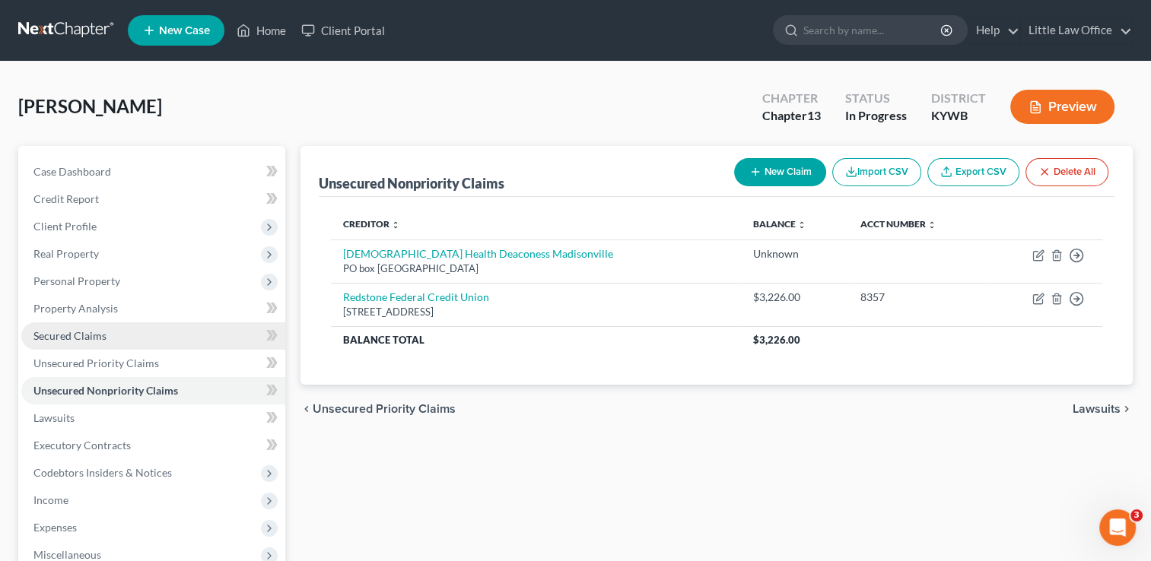
click at [88, 334] on span "Secured Claims" at bounding box center [69, 335] width 73 height 13
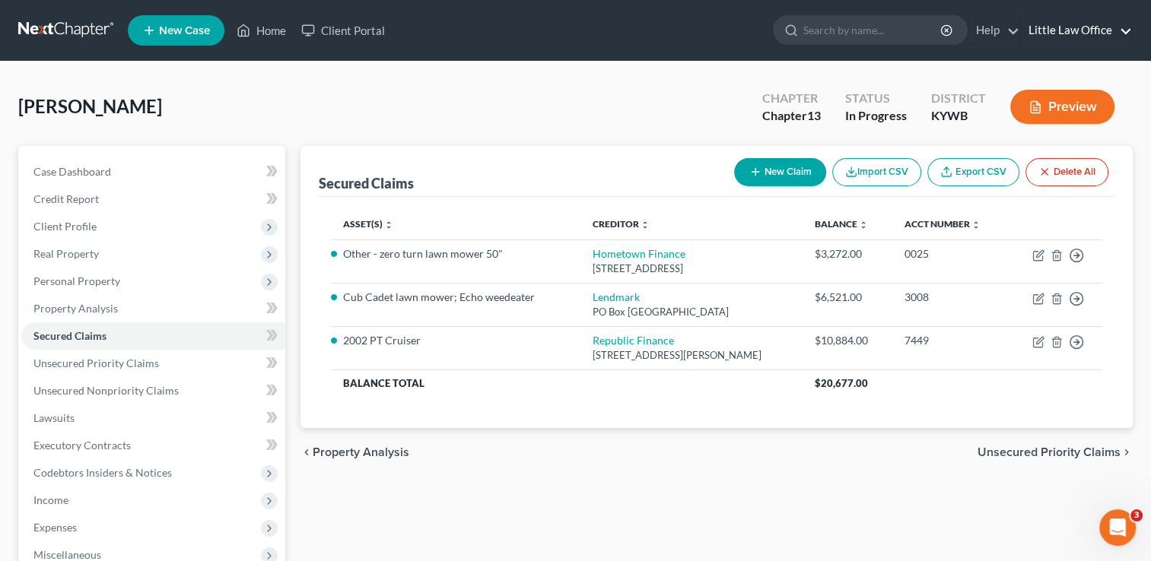
click at [1122, 32] on link "Little Law Office" at bounding box center [1076, 30] width 111 height 27
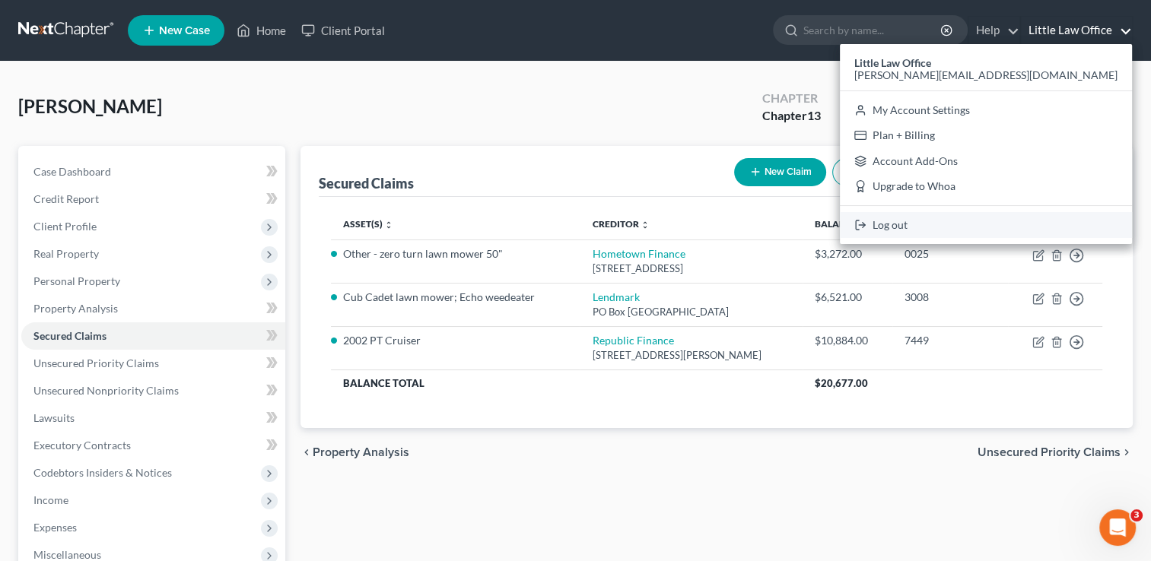
click at [1077, 231] on link "Log out" at bounding box center [986, 225] width 292 height 26
